Goal: Transaction & Acquisition: Purchase product/service

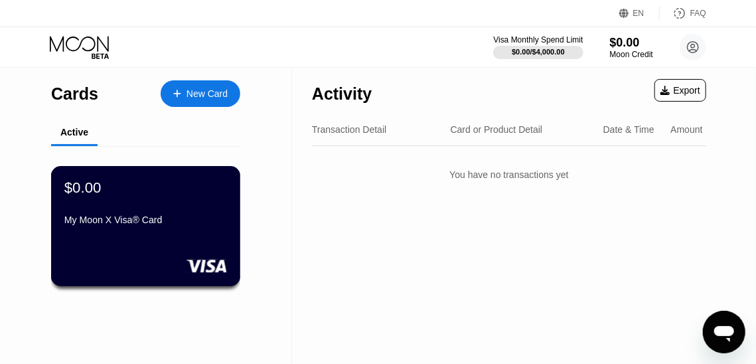
click at [164, 217] on div "$0.00 My Moon X Visa® Card" at bounding box center [145, 204] width 163 height 51
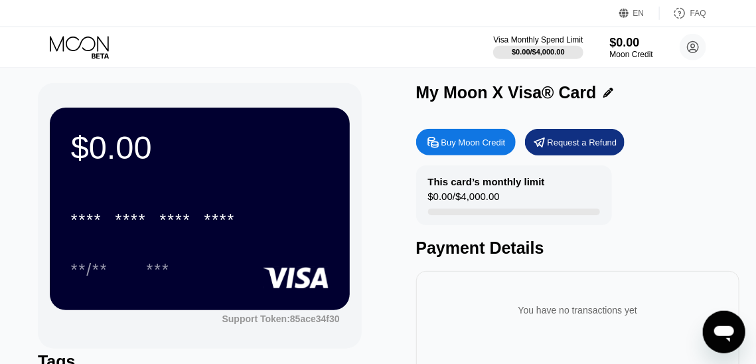
scroll to position [1, 0]
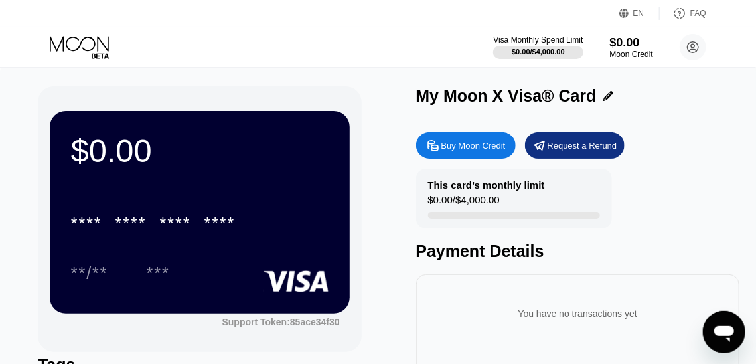
click at [477, 143] on div "Buy Moon Credit" at bounding box center [474, 145] width 64 height 11
type input "0"
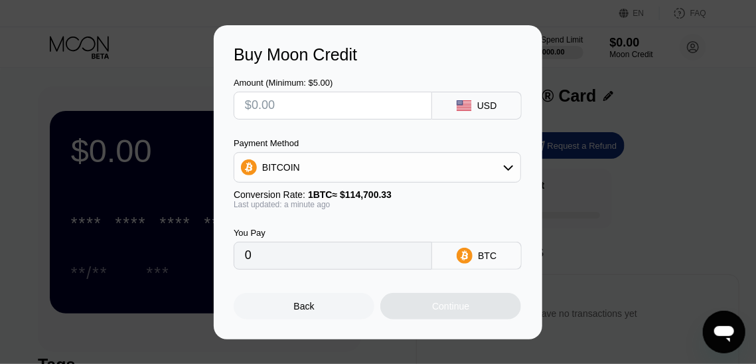
click at [363, 105] on input "text" at bounding box center [333, 105] width 176 height 27
type input "$5"
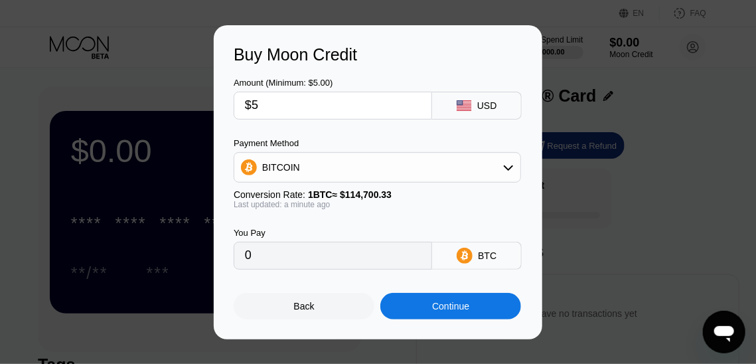
type input "0.00004360"
type input "$5"
click at [310, 311] on div "Back" at bounding box center [304, 306] width 21 height 11
